Goal: Task Accomplishment & Management: Manage account settings

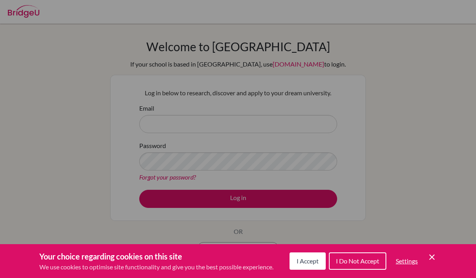
click at [312, 258] on span "I Accept" at bounding box center [307, 260] width 22 height 7
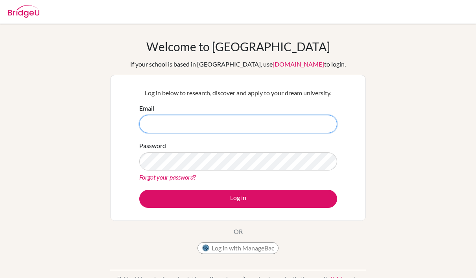
click at [251, 122] on input "Email" at bounding box center [238, 124] width 198 height 18
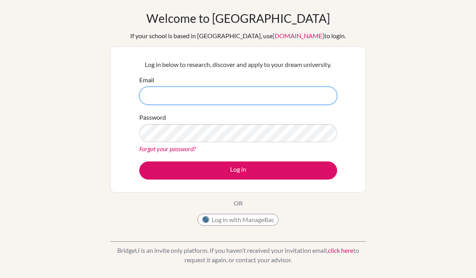
scroll to position [28, 0]
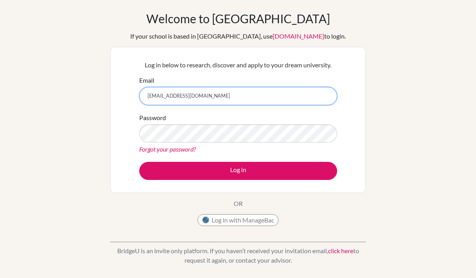
type input "[EMAIL_ADDRESS][DOMAIN_NAME]"
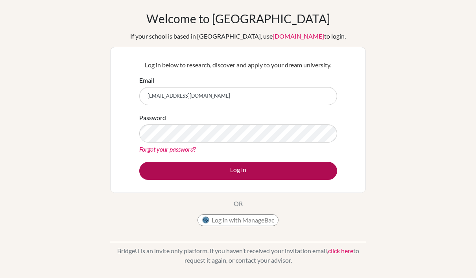
click at [237, 165] on button "Log in" at bounding box center [238, 171] width 198 height 18
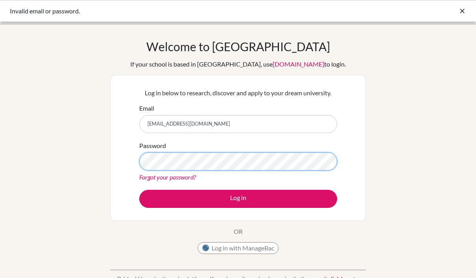
click at [238, 198] on button "Log in" at bounding box center [238, 198] width 198 height 18
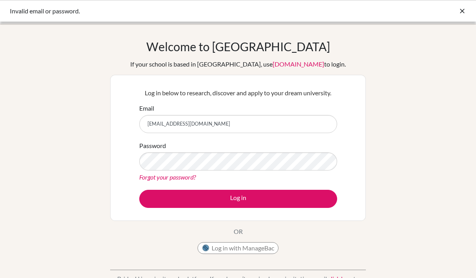
click at [247, 125] on input "[EMAIL_ADDRESS][DOMAIN_NAME]" at bounding box center [238, 124] width 198 height 18
click at [211, 120] on input "[EMAIL_ADDRESS][DOMAIN_NAME]" at bounding box center [238, 124] width 198 height 18
click at [0, 0] on html "Invalid email or password. Your browser is not supported by BridgeU. Please use…" at bounding box center [238, 139] width 476 height 278
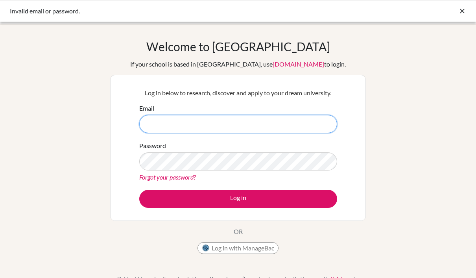
click at [211, 123] on input "Email" at bounding box center [238, 124] width 198 height 18
click at [210, 125] on input "Email" at bounding box center [238, 124] width 198 height 18
click at [191, 124] on input "Email" at bounding box center [238, 124] width 198 height 18
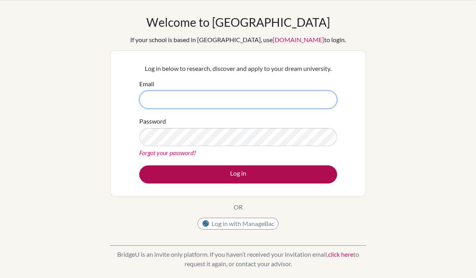
scroll to position [25, 0]
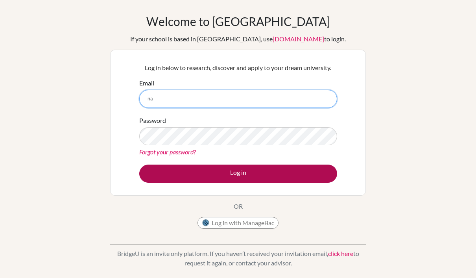
type input "nab"
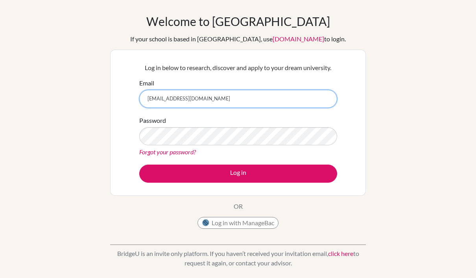
type input "[EMAIL_ADDRESS][DOMAIN_NAME]"
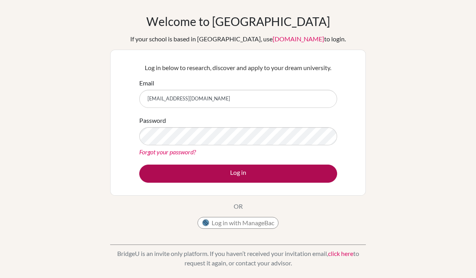
drag, startPoint x: 236, startPoint y: 279, endPoint x: 215, endPoint y: 166, distance: 115.2
click at [215, 166] on button "Log in" at bounding box center [238, 173] width 198 height 18
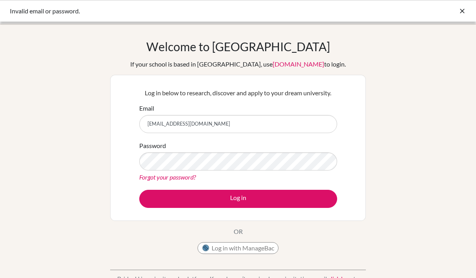
drag, startPoint x: 0, startPoint y: 0, endPoint x: 149, endPoint y: 176, distance: 230.1
click at [148, 175] on link "Forgot your password?" at bounding box center [167, 176] width 57 height 7
click at [149, 176] on link "Forgot your password?" at bounding box center [167, 176] width 57 height 7
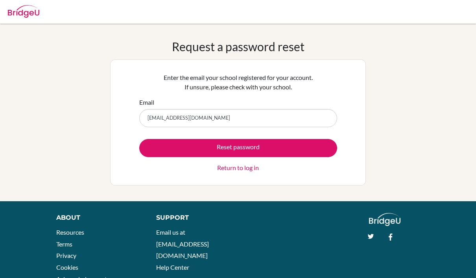
type input "[EMAIL_ADDRESS][DOMAIN_NAME]"
click at [238, 147] on button "Reset password" at bounding box center [238, 148] width 198 height 18
